Goal: Transaction & Acquisition: Purchase product/service

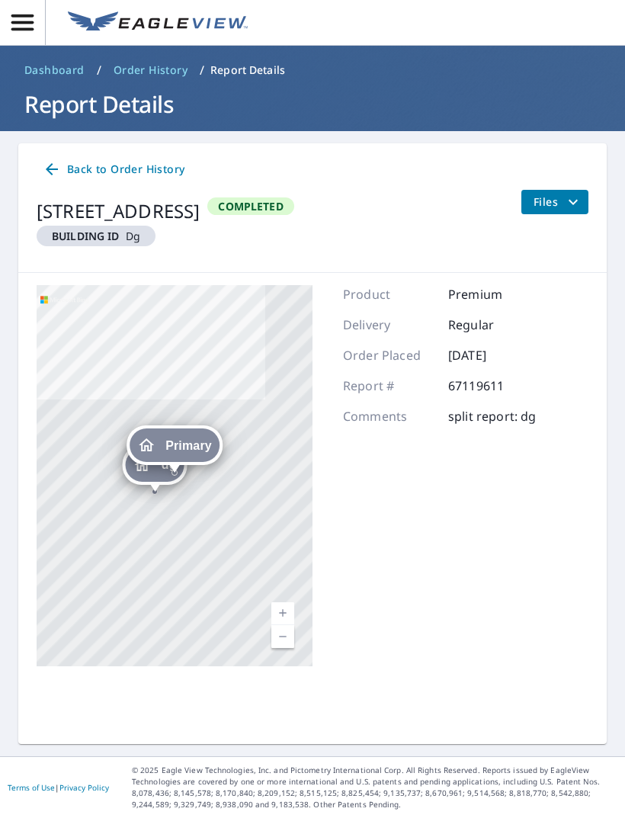
click at [15, 5] on button "button" at bounding box center [23, 22] width 46 height 45
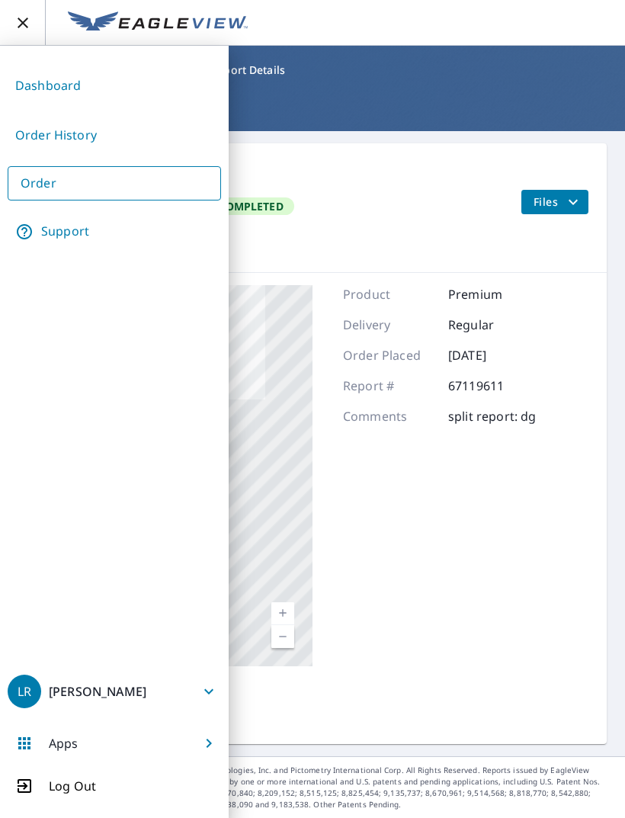
click at [38, 77] on link "Dashboard" at bounding box center [114, 85] width 213 height 37
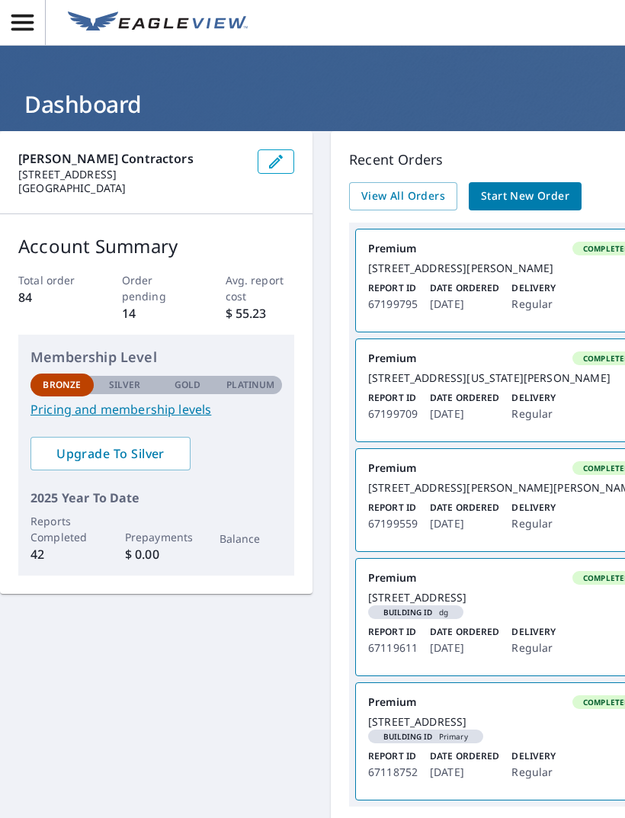
click at [549, 162] on p "Recent Orders" at bounding box center [504, 159] width 310 height 21
click at [519, 192] on span "Start New Order" at bounding box center [525, 196] width 88 height 19
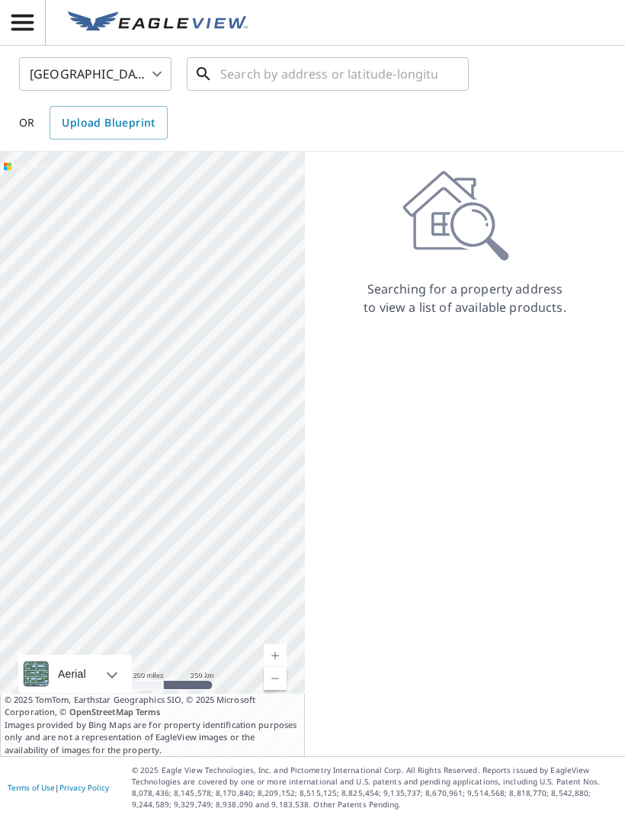
click at [223, 66] on input "text" at bounding box center [328, 74] width 217 height 43
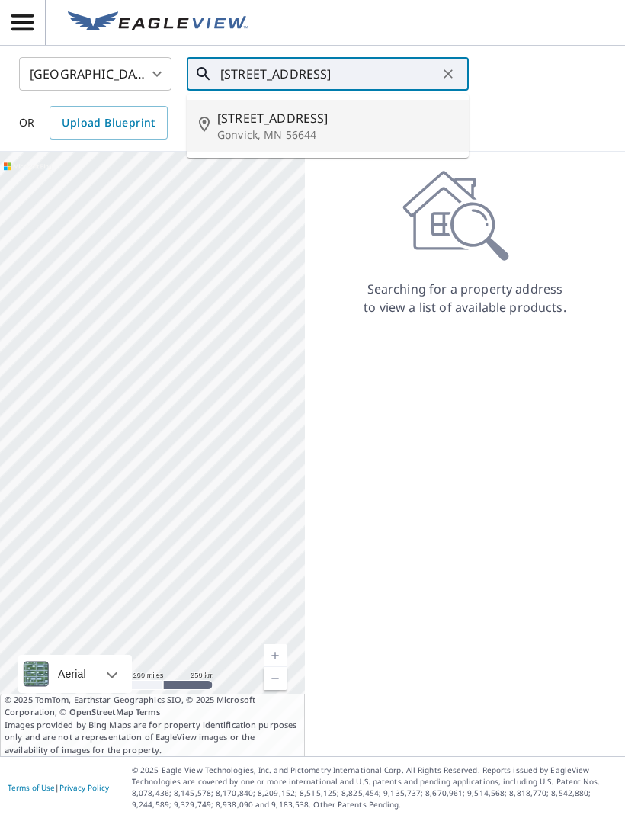
click at [258, 121] on span "[STREET_ADDRESS]" at bounding box center [336, 118] width 239 height 18
type input "[STREET_ADDRESS]"
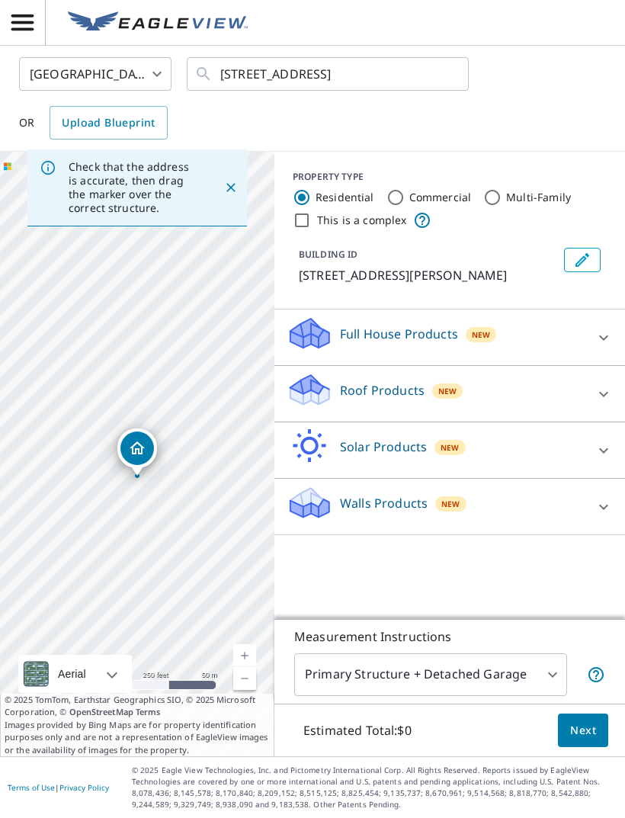
click at [343, 325] on p "Full House Products" at bounding box center [399, 334] width 118 height 18
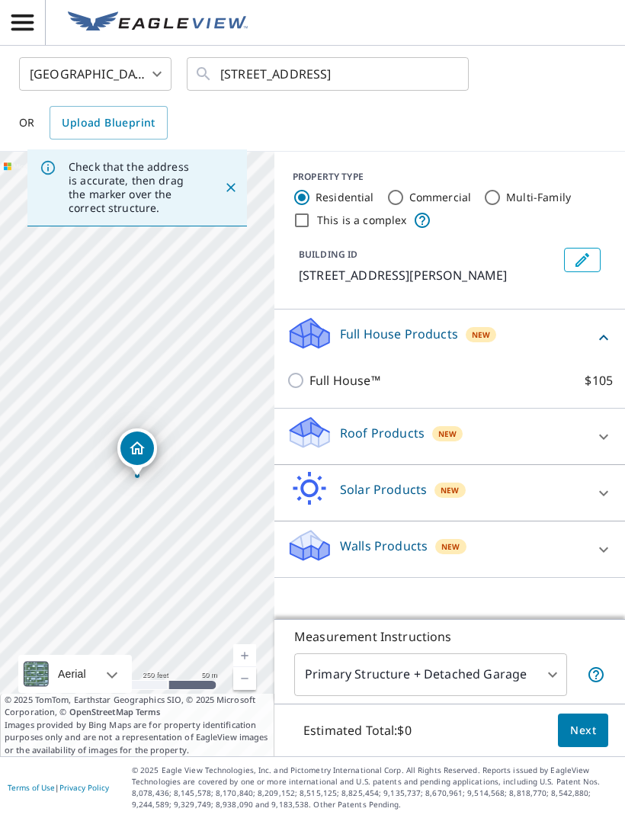
click at [361, 433] on p "Roof Products" at bounding box center [382, 433] width 85 height 18
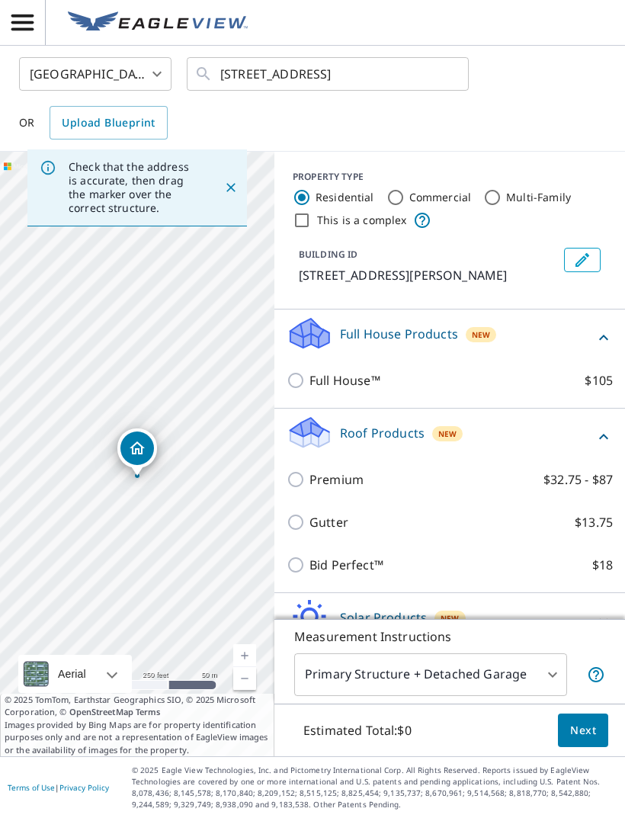
click at [297, 476] on input "Premium $32.75 - $87" at bounding box center [298, 479] width 23 height 18
checkbox input "true"
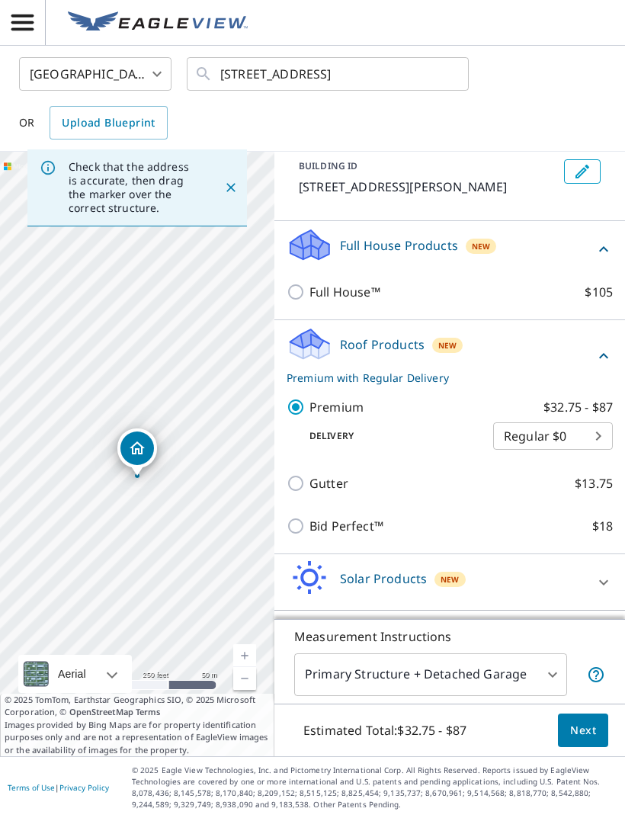
scroll to position [88, 0]
click at [604, 230] on div "Full House Products New" at bounding box center [450, 249] width 326 height 43
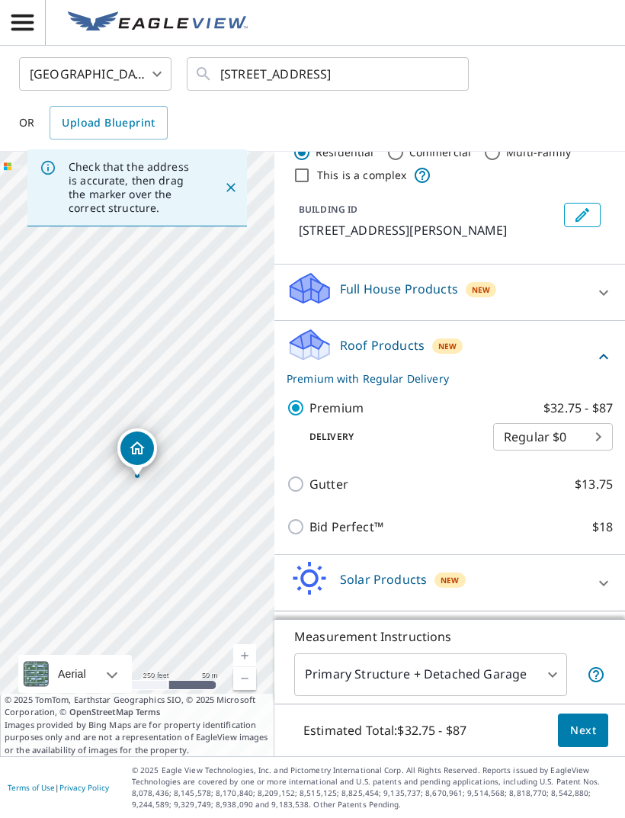
scroll to position [45, 0]
click at [589, 740] on span "Next" at bounding box center [583, 730] width 26 height 19
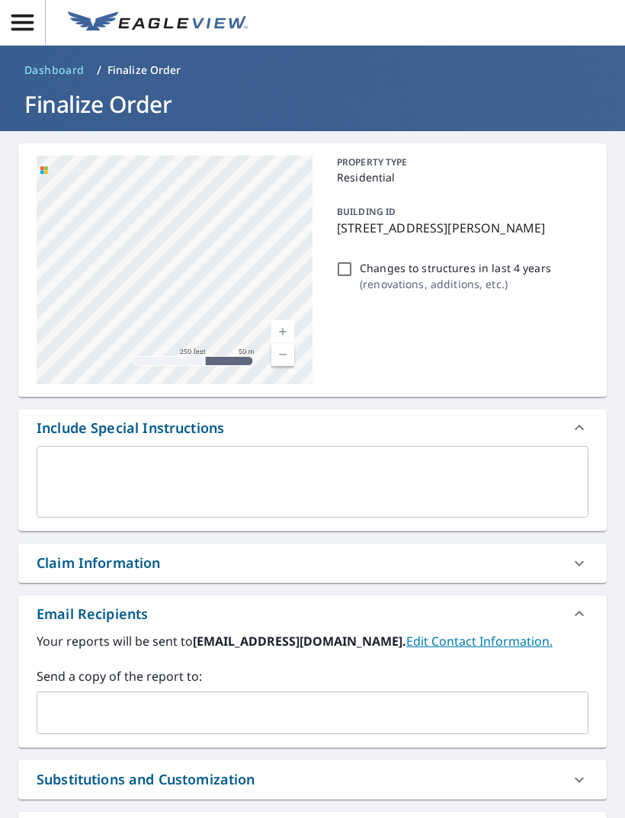
click at [63, 705] on input "text" at bounding box center [300, 712] width 515 height 29
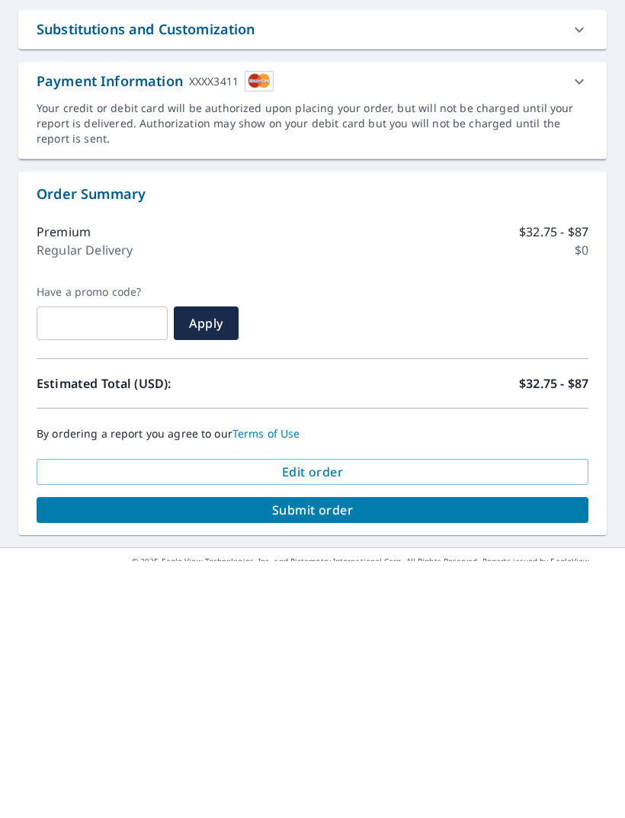
scroll to position [492, 0]
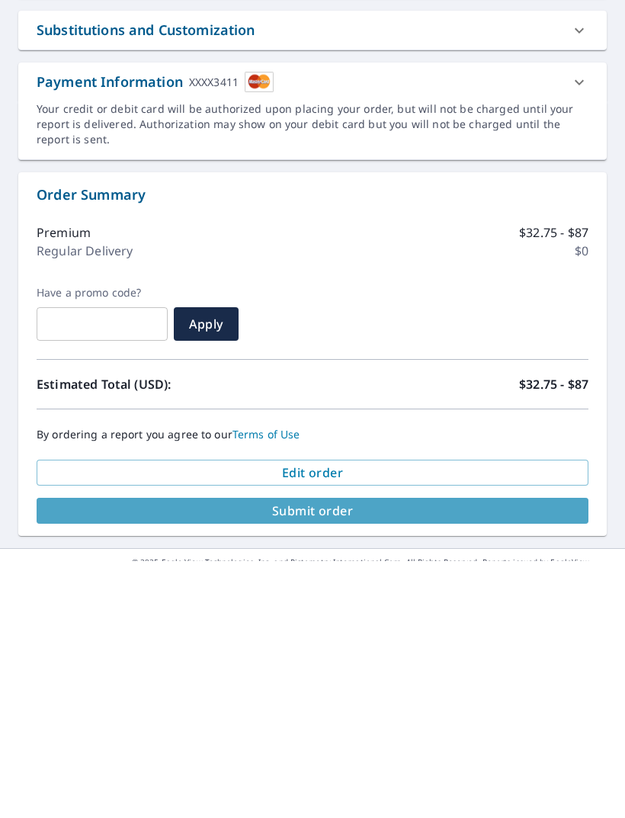
type input "[EMAIL_ADDRESS][DOMAIN_NAME]"
click at [115, 759] on span "Submit order" at bounding box center [312, 767] width 527 height 17
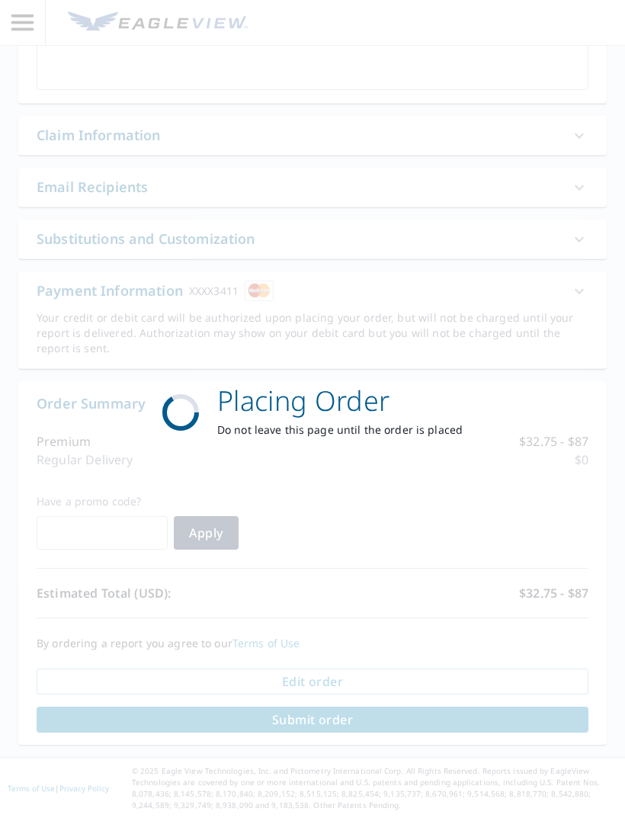
scroll to position [379, 0]
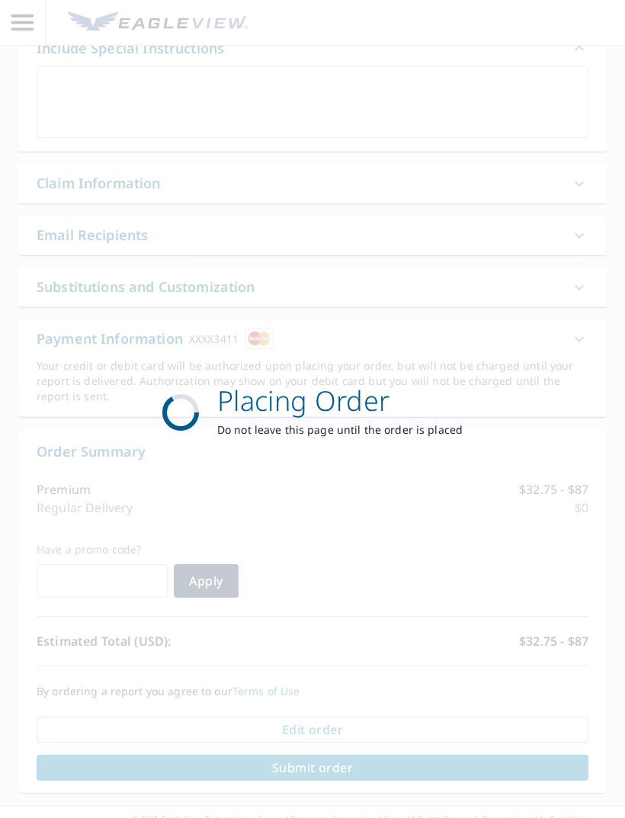
scroll to position [84, 0]
